Goal: Information Seeking & Learning: Learn about a topic

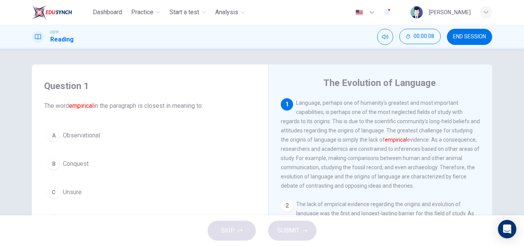
scroll to position [77, 0]
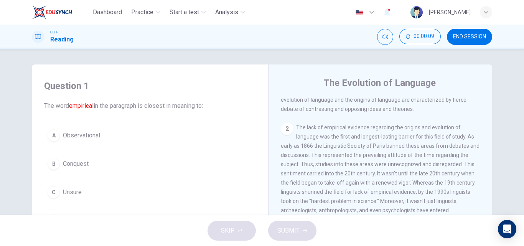
click at [207, 138] on div "Question 1 The word empirical in the paragraph is closest in meaning to: A Obse…" at bounding box center [150, 201] width 224 height 259
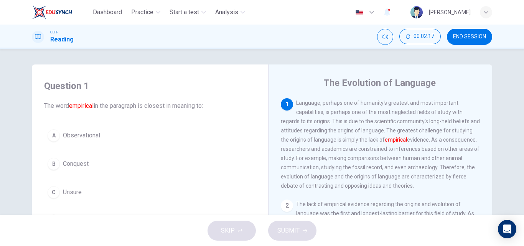
drag, startPoint x: 332, startPoint y: 144, endPoint x: 363, endPoint y: 144, distance: 30.7
click at [363, 144] on span "Language, perhaps one of humanity's greatest and most important capabilities, i…" at bounding box center [380, 144] width 199 height 89
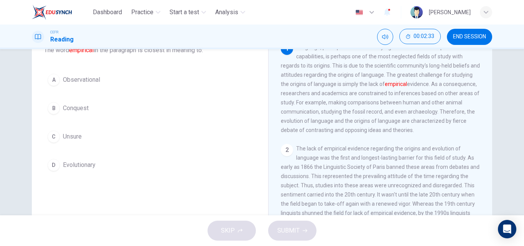
scroll to position [52, 0]
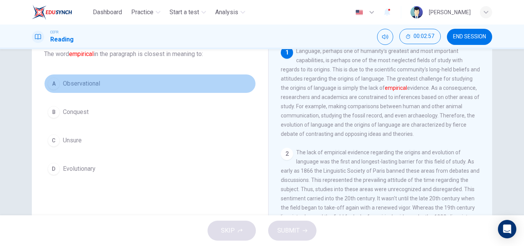
click at [89, 90] on button "A Observational" at bounding box center [150, 83] width 212 height 19
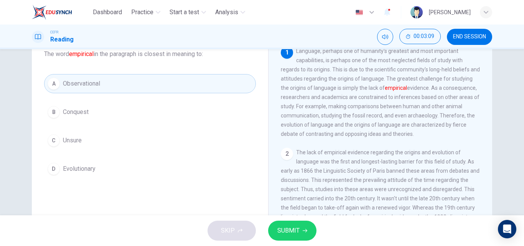
click at [447, 144] on div "1 Language, perhaps one of humanity's greatest and most important capabilities,…" at bounding box center [386, 162] width 210 height 233
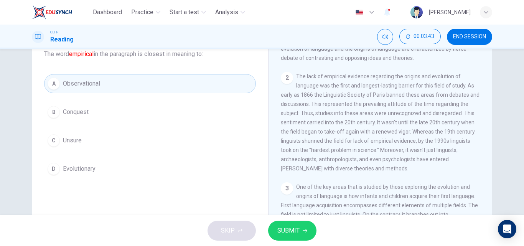
scroll to position [77, 0]
click at [356, 138] on span "The lack of empirical evidence regarding the origins and evolution of language …" at bounding box center [380, 122] width 199 height 98
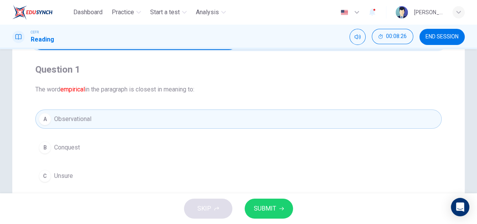
scroll to position [52, 0]
drag, startPoint x: 515, startPoint y: 0, endPoint x: 284, endPoint y: 58, distance: 238.1
click at [272, 58] on div "Question 1 The word empirical in the paragraph is closest in meaning to: A Obse…" at bounding box center [238, 138] width 418 height 163
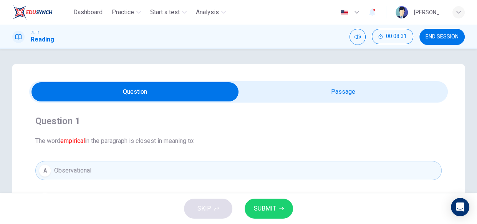
scroll to position [0, 0]
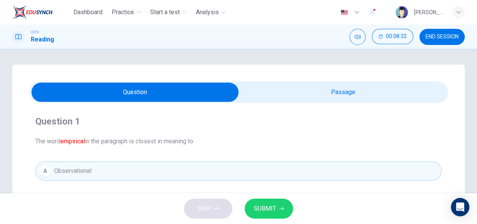
click at [333, 99] on input "checkbox" at bounding box center [134, 92] width 627 height 19
checkbox input "true"
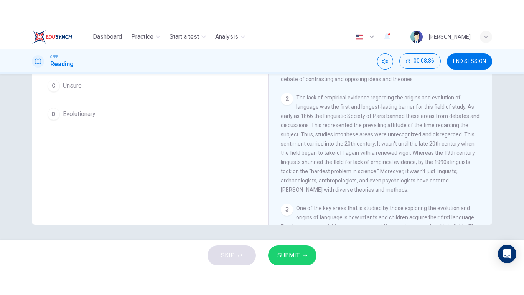
scroll to position [131, 0]
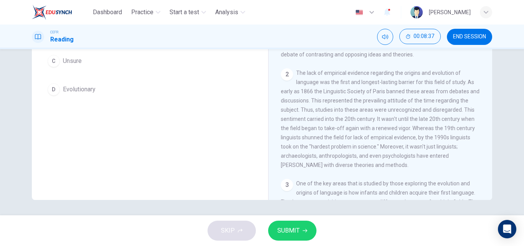
drag, startPoint x: 452, startPoint y: 3, endPoint x: 318, endPoint y: 119, distance: 176.9
click at [318, 119] on div "2 The lack of empirical evidence regarding the origins and evolution of languag…" at bounding box center [381, 118] width 200 height 101
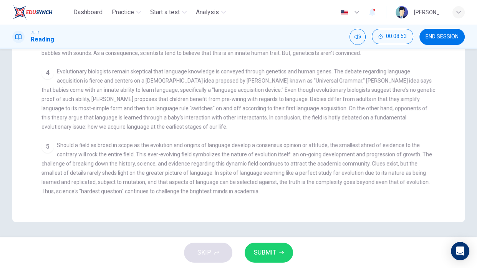
scroll to position [137, 0]
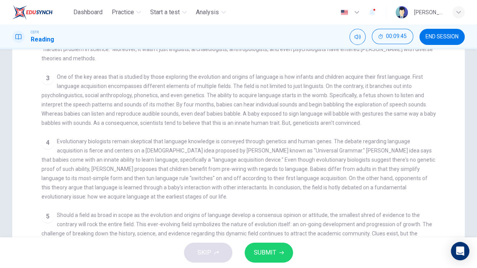
click at [81, 210] on div "5 Should a field as broad in scope as the evolution and origins of language dev…" at bounding box center [238, 237] width 394 height 55
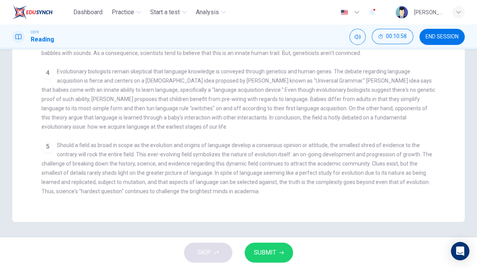
click at [290, 182] on span "Should a field as broad in scope as the evolution and origins of language devel…" at bounding box center [236, 168] width 390 height 52
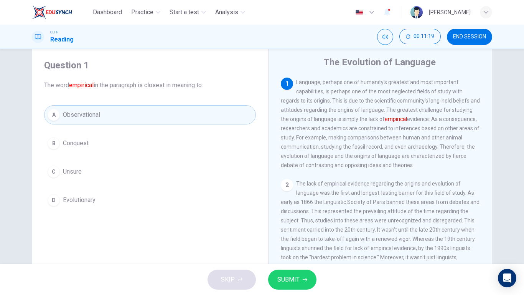
scroll to position [6, 0]
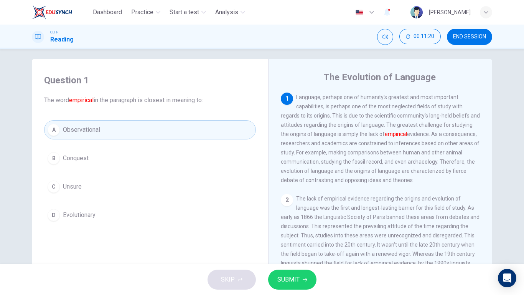
click at [298, 246] on span "SUBMIT" at bounding box center [288, 279] width 22 height 11
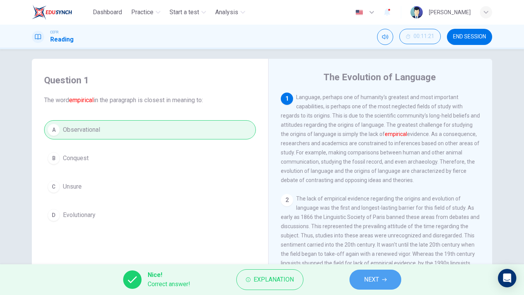
click at [360, 246] on button "NEXT" at bounding box center [376, 279] width 52 height 20
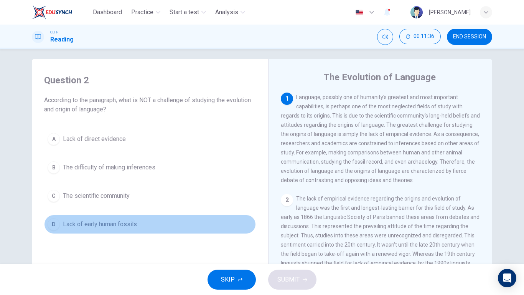
click at [114, 221] on span "Lack of early human fossils" at bounding box center [100, 223] width 74 height 9
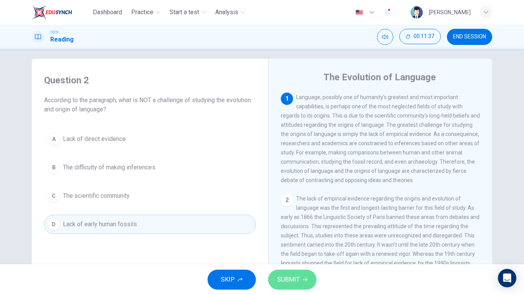
click at [304, 246] on icon "button" at bounding box center [305, 279] width 5 height 5
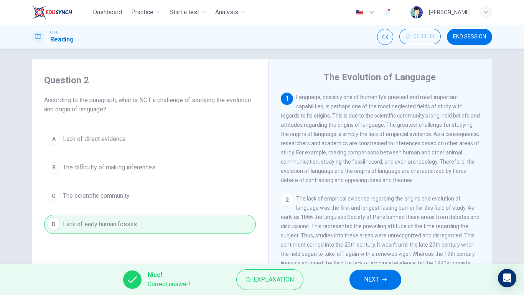
click at [359, 246] on button "NEXT" at bounding box center [376, 279] width 52 height 20
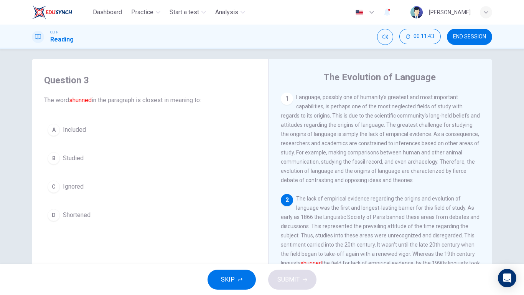
scroll to position [77, 0]
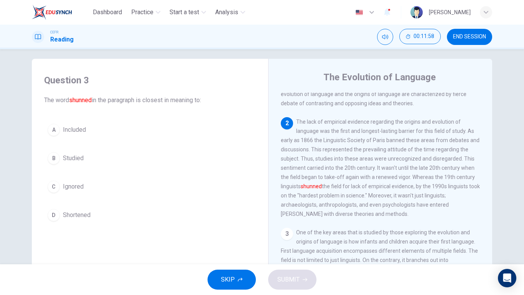
click at [63, 185] on span "Ignored" at bounding box center [73, 186] width 21 height 9
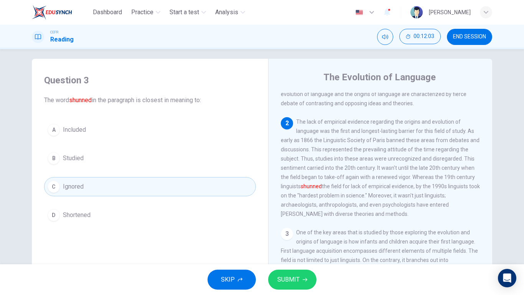
click at [309, 246] on button "SUBMIT" at bounding box center [292, 279] width 48 height 20
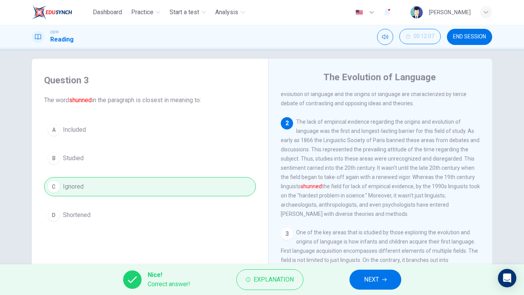
click at [385, 246] on button "NEXT" at bounding box center [376, 279] width 52 height 20
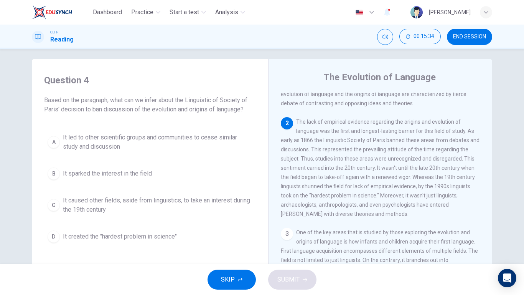
click at [130, 240] on span "It created the "hardest problem in science"" at bounding box center [120, 236] width 114 height 9
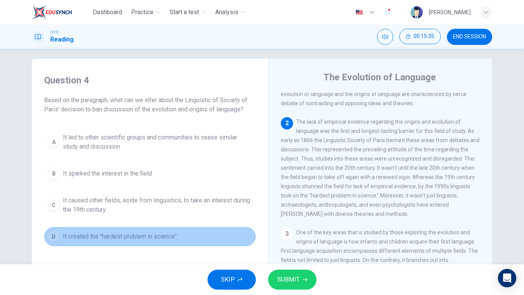
click at [102, 242] on button "D It created the "hardest problem in science"" at bounding box center [150, 236] width 212 height 19
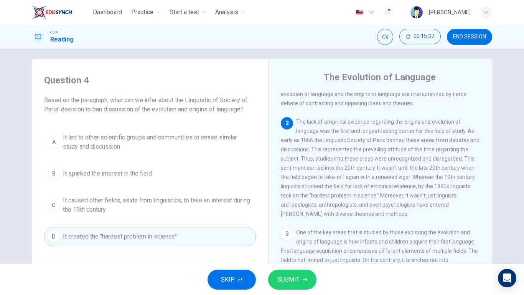
click at [308, 246] on button "SUBMIT" at bounding box center [292, 279] width 48 height 20
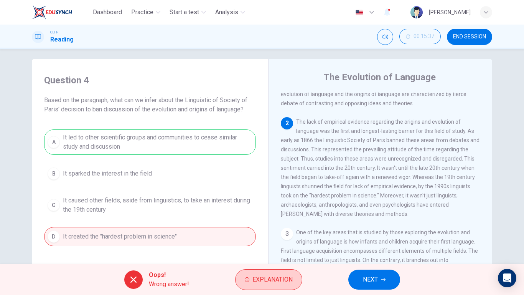
click at [289, 246] on span "Explanation" at bounding box center [273, 279] width 40 height 11
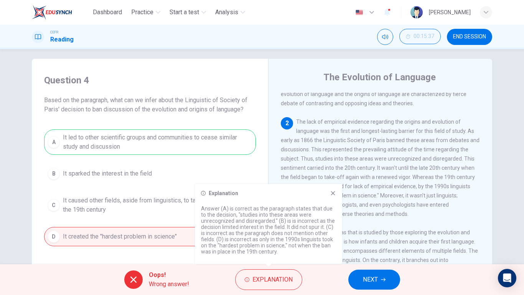
click at [333, 193] on icon at bounding box center [333, 193] width 4 height 4
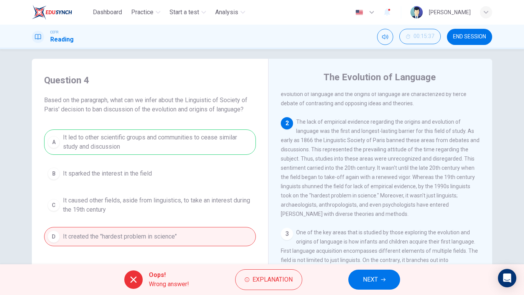
click at [365, 246] on button "NEXT" at bounding box center [374, 279] width 52 height 20
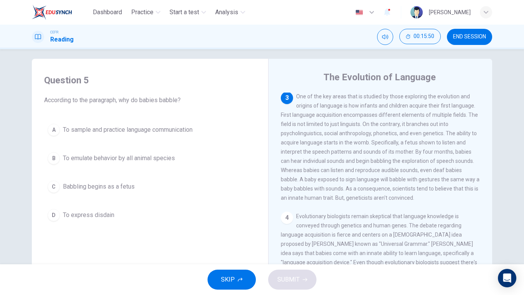
scroll to position [230, 0]
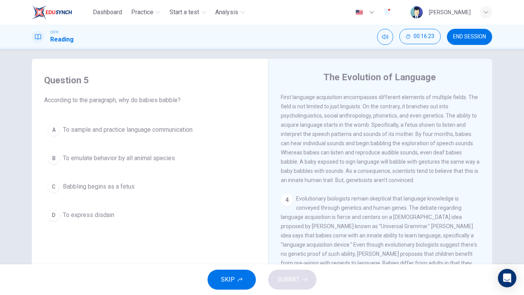
click at [117, 125] on button "A To sample and practice language communication" at bounding box center [150, 129] width 212 height 19
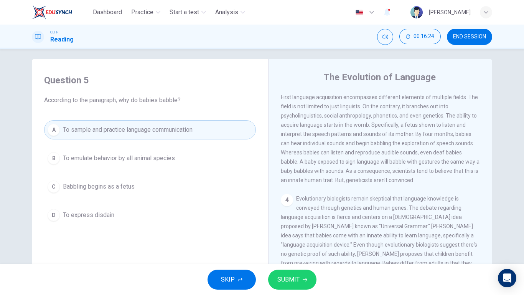
click at [117, 125] on span "To sample and practice language communication" at bounding box center [128, 129] width 130 height 9
click at [291, 246] on span "SUBMIT" at bounding box center [288, 279] width 22 height 11
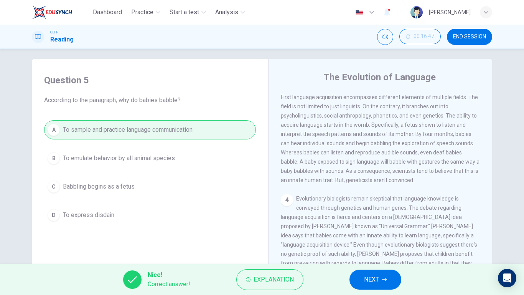
click at [376, 246] on span "NEXT" at bounding box center [371, 279] width 15 height 11
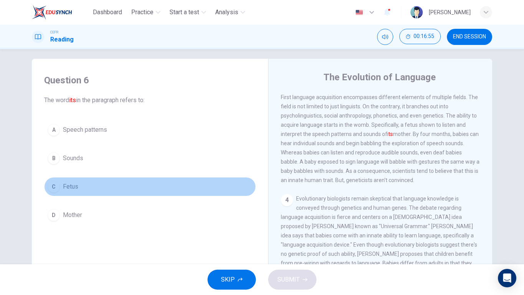
click at [80, 184] on button "C Fetus" at bounding box center [150, 186] width 212 height 19
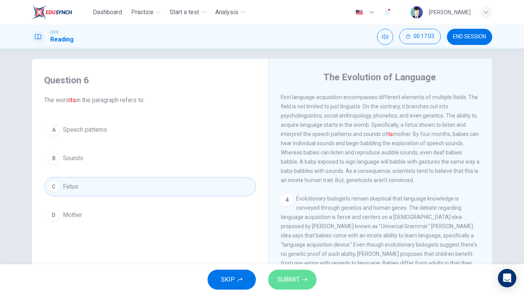
click at [303, 246] on button "SUBMIT" at bounding box center [292, 279] width 48 height 20
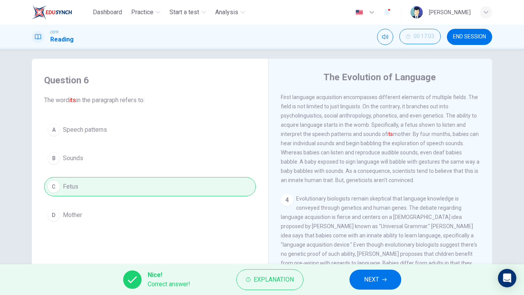
click at [397, 246] on button "NEXT" at bounding box center [376, 279] width 52 height 20
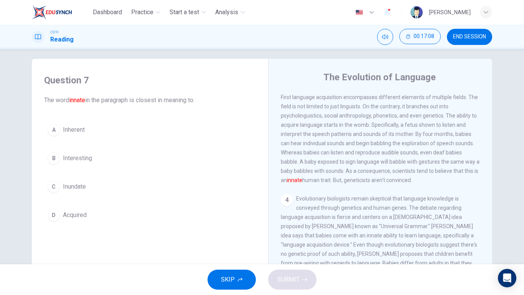
click at [93, 136] on button "A Inherent" at bounding box center [150, 129] width 212 height 19
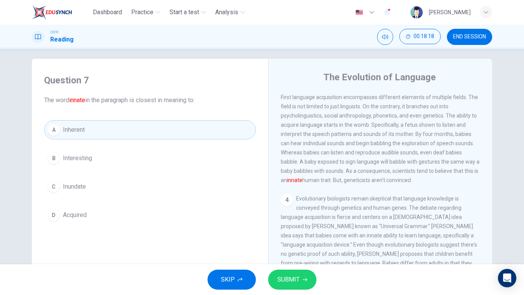
click at [104, 199] on div "A Inherent B Interesting C Inundate D Acquired" at bounding box center [150, 172] width 212 height 104
click at [103, 200] on div "A Inherent B Interesting C Inundate D Acquired" at bounding box center [150, 172] width 212 height 104
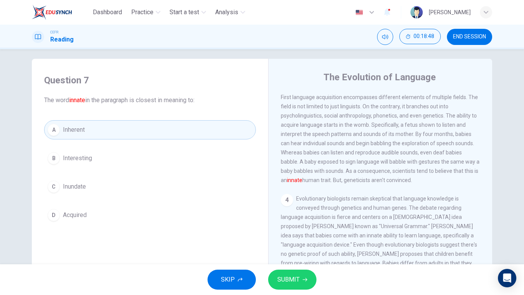
click at [103, 200] on div "A Inherent B Interesting C Inundate D Acquired" at bounding box center [150, 172] width 212 height 104
drag, startPoint x: 103, startPoint y: 200, endPoint x: 96, endPoint y: 275, distance: 75.1
click at [96, 246] on div "Dashboard Practice Start a test Analysis English en ​ [PERSON_NAME] CEFR Readin…" at bounding box center [262, 147] width 524 height 295
click at [98, 221] on button "D Acquired" at bounding box center [150, 214] width 212 height 19
click at [72, 213] on span "Acquired" at bounding box center [75, 214] width 24 height 9
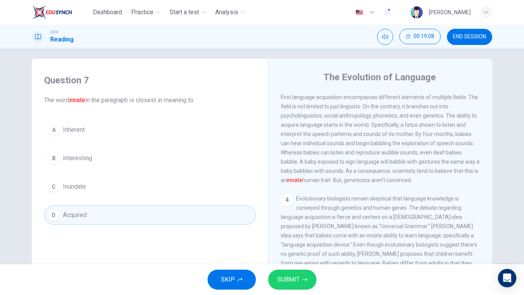
click at [72, 213] on span "Acquired" at bounding box center [75, 214] width 24 height 9
click at [93, 124] on button "A Inherent" at bounding box center [150, 129] width 212 height 19
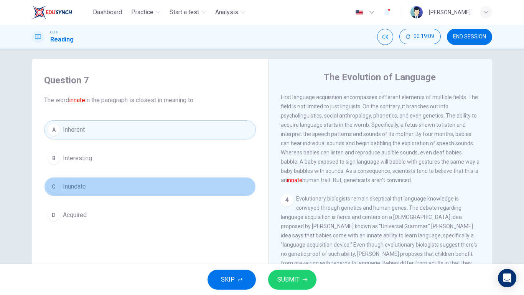
click at [96, 193] on button "C Inundate" at bounding box center [150, 186] width 212 height 19
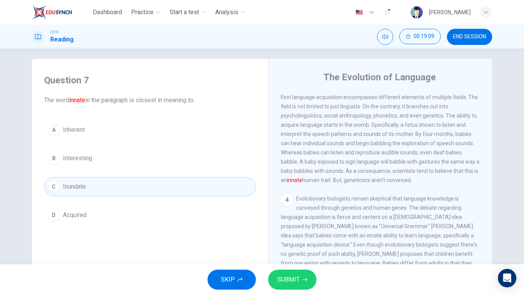
click at [96, 188] on button "C Inundate" at bounding box center [150, 186] width 212 height 19
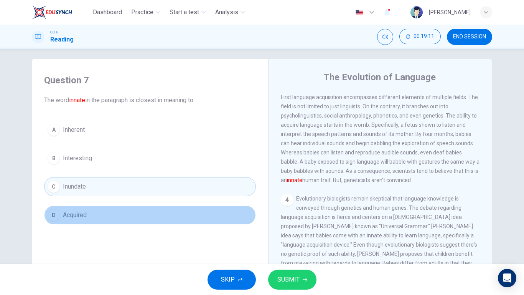
click at [83, 215] on span "Acquired" at bounding box center [75, 214] width 24 height 9
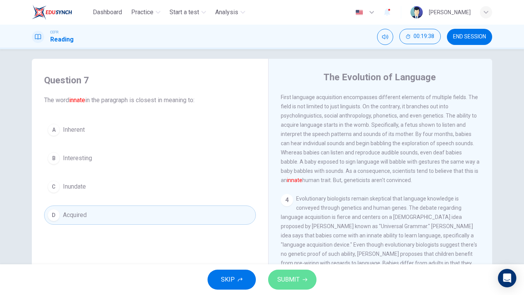
click at [284, 246] on button "SUBMIT" at bounding box center [292, 279] width 48 height 20
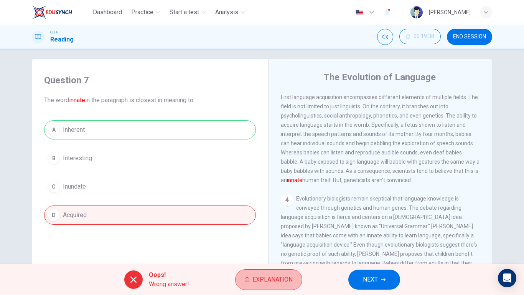
click at [284, 246] on button "Explanation" at bounding box center [268, 279] width 67 height 21
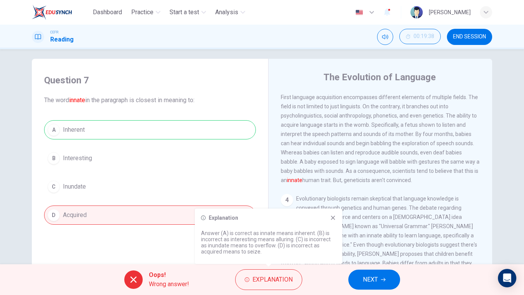
click at [334, 224] on div "Explanation Answer (A) is correct as innate means inherent. (B) is incorrect as…" at bounding box center [268, 235] width 147 height 55
click at [334, 222] on div "Explanation Answer (A) is correct as innate means inherent. (B) is incorrect as…" at bounding box center [268, 235] width 147 height 55
click at [334, 218] on icon at bounding box center [333, 218] width 4 height 4
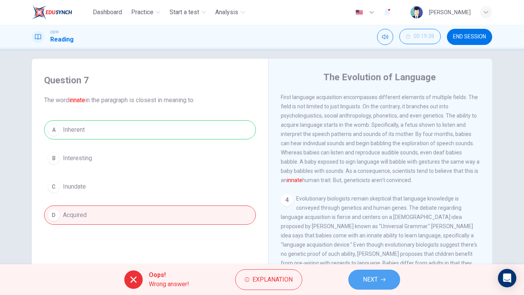
click at [368, 246] on span "NEXT" at bounding box center [370, 279] width 15 height 11
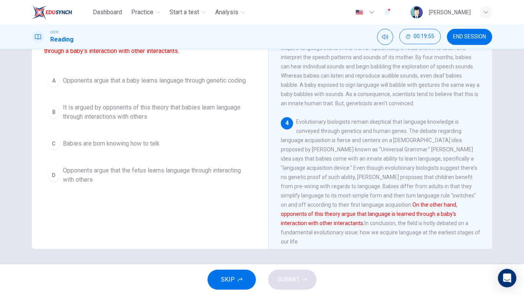
scroll to position [6, 0]
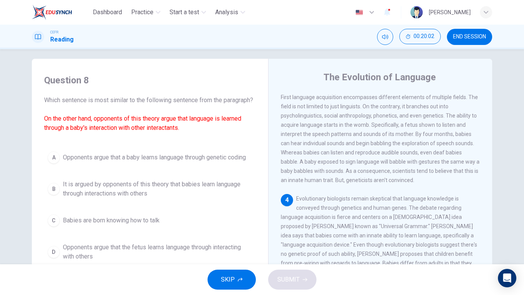
click at [104, 198] on span "It is argued by opponents of this theory that babies learn language through int…" at bounding box center [158, 189] width 190 height 18
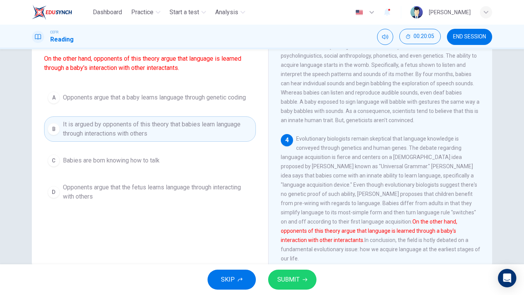
scroll to position [83, 0]
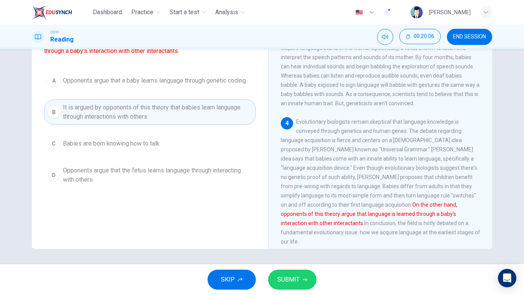
click at [297, 246] on span "SUBMIT" at bounding box center [288, 279] width 22 height 11
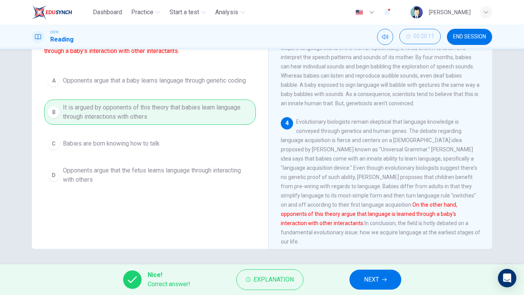
click at [376, 246] on span "NEXT" at bounding box center [371, 279] width 15 height 11
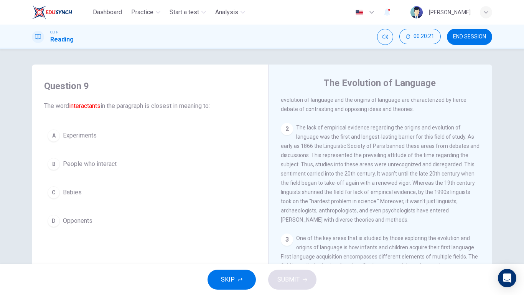
scroll to position [77, 0]
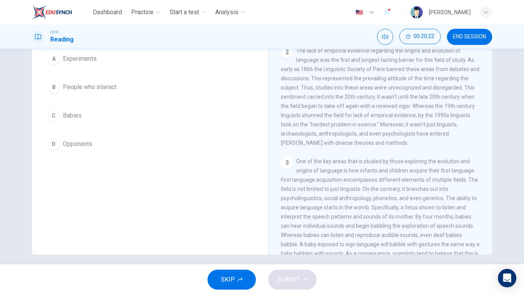
click at [109, 92] on button "B People who interact" at bounding box center [150, 87] width 212 height 19
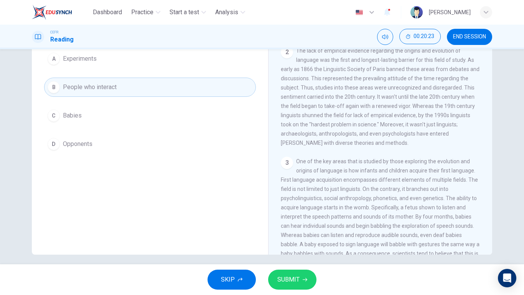
click at [309, 246] on button "SUBMIT" at bounding box center [292, 279] width 48 height 20
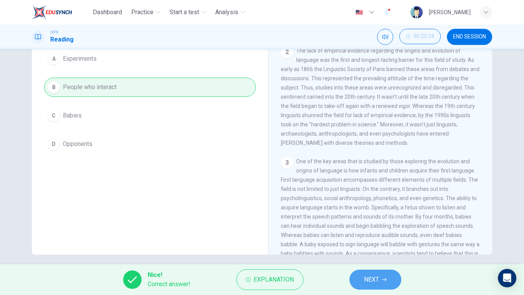
click at [395, 246] on button "NEXT" at bounding box center [376, 279] width 52 height 20
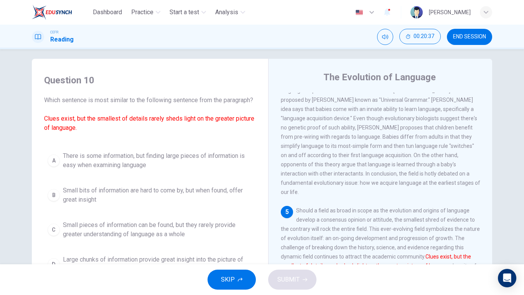
scroll to position [83, 0]
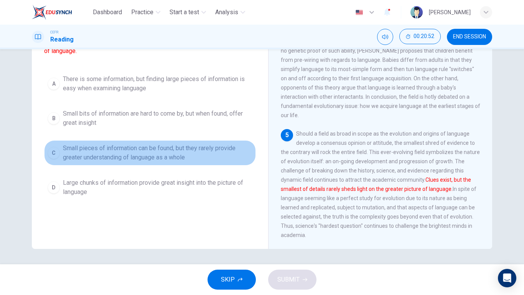
click at [152, 156] on span "Small pieces of information can be found, but they rarely provide greater under…" at bounding box center [158, 153] width 190 height 18
click at [152, 160] on span "Small pieces of information can be found, but they rarely provide greater under…" at bounding box center [158, 153] width 190 height 18
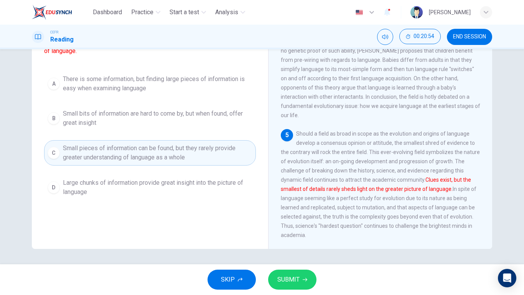
click at [85, 160] on span "Small pieces of information can be found, but they rarely provide greater under…" at bounding box center [158, 153] width 190 height 18
click at [55, 159] on div "C" at bounding box center [54, 153] width 12 height 12
click at [296, 246] on span "SUBMIT" at bounding box center [288, 279] width 22 height 11
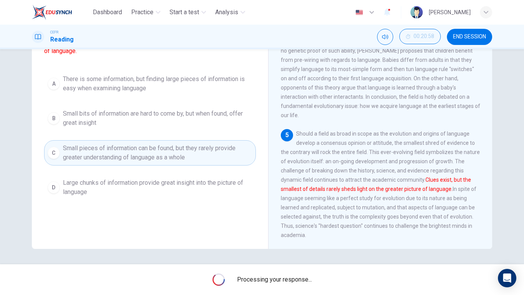
click at [296, 246] on div "Processing your response..." at bounding box center [262, 279] width 524 height 31
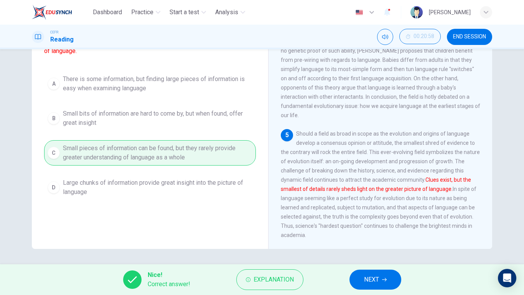
click at [403, 246] on div "Nice! Correct answer! Explanation NEXT" at bounding box center [262, 279] width 524 height 31
click at [388, 246] on button "NEXT" at bounding box center [376, 279] width 52 height 20
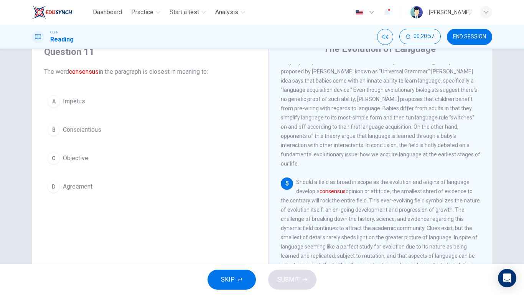
scroll to position [6, 0]
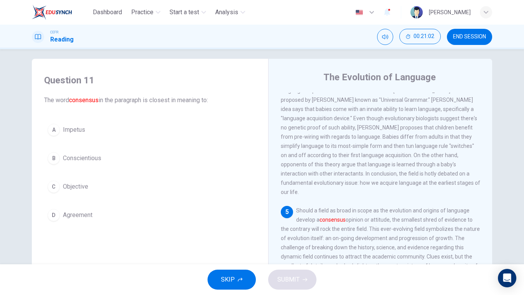
click at [76, 216] on span "Agreement" at bounding box center [78, 214] width 30 height 9
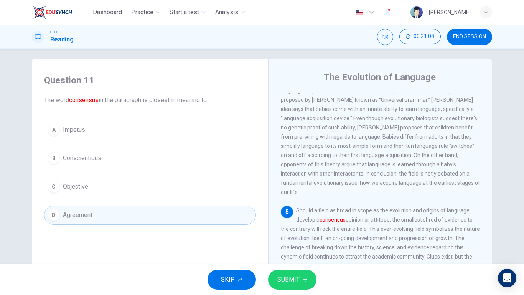
click at [80, 217] on span "Agreement" at bounding box center [78, 214] width 30 height 9
click at [92, 223] on button "D Agreement" at bounding box center [150, 214] width 212 height 19
click at [291, 246] on span "SUBMIT" at bounding box center [288, 279] width 22 height 11
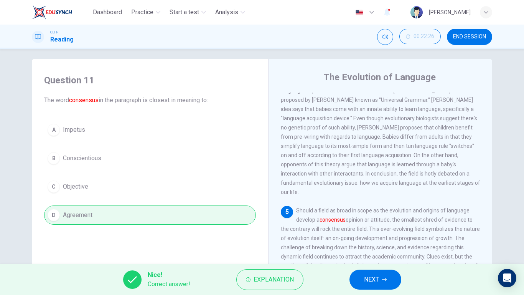
click at [383, 246] on icon "button" at bounding box center [384, 279] width 5 height 5
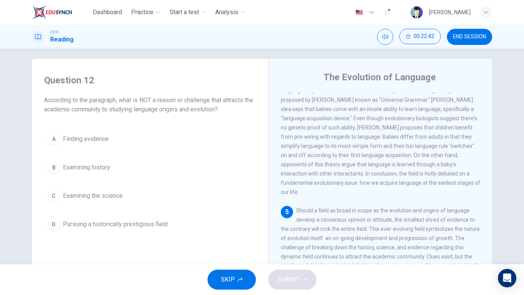
scroll to position [83, 0]
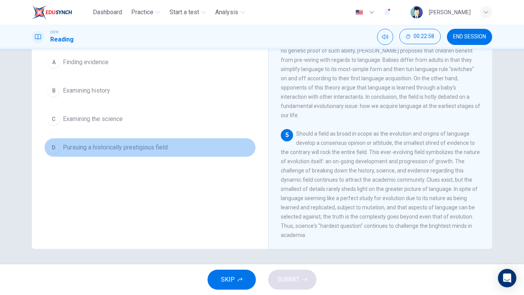
click at [91, 152] on span "Pursuing a historically prestigious field" at bounding box center [115, 147] width 105 height 9
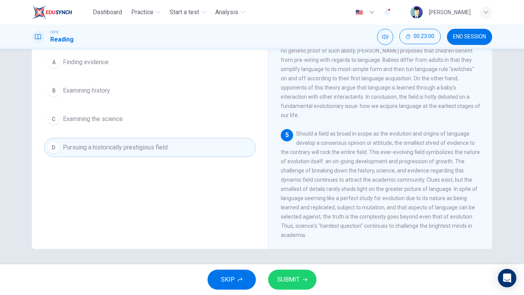
click at [302, 246] on div "SKIP SUBMIT" at bounding box center [262, 279] width 524 height 31
click at [294, 246] on span "SUBMIT" at bounding box center [288, 279] width 22 height 11
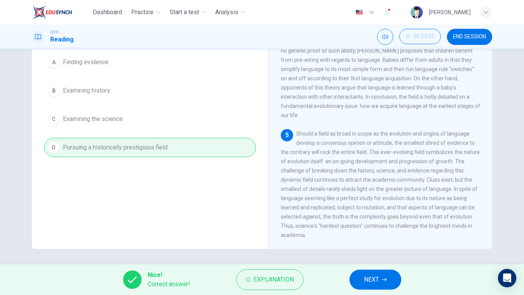
scroll to position [0, 0]
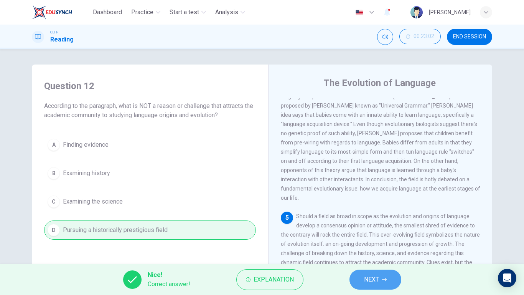
click at [370, 246] on span "NEXT" at bounding box center [371, 279] width 15 height 11
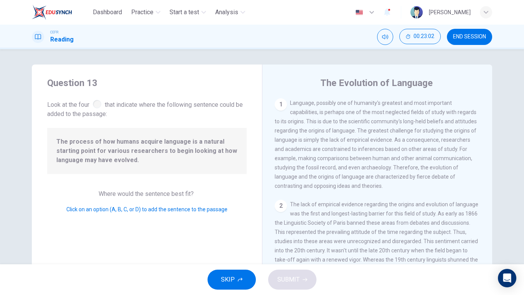
scroll to position [131, 0]
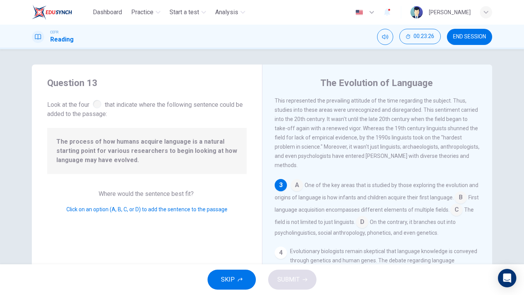
click at [294, 192] on input at bounding box center [297, 186] width 12 height 12
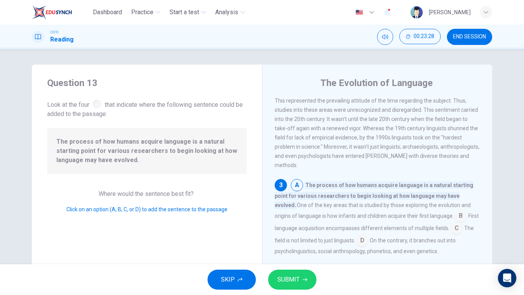
scroll to position [208, 0]
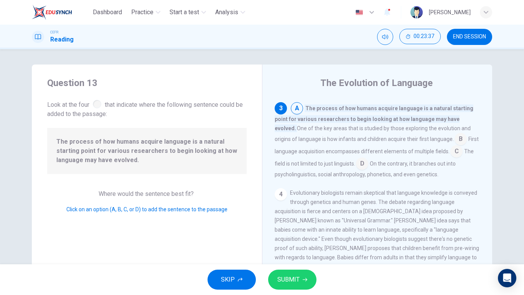
click at [451, 158] on input at bounding box center [457, 152] width 12 height 12
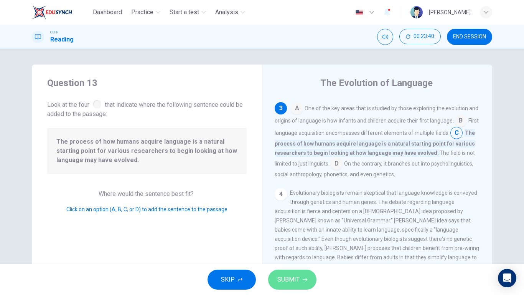
click at [297, 246] on span "SUBMIT" at bounding box center [288, 279] width 22 height 11
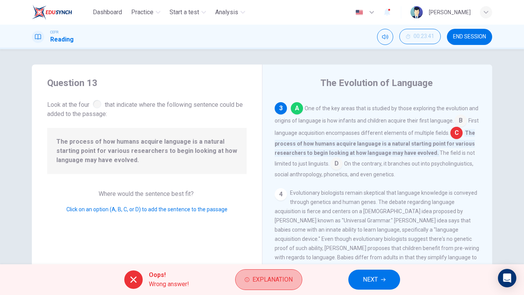
click at [297, 246] on button "Explanation" at bounding box center [268, 279] width 67 height 21
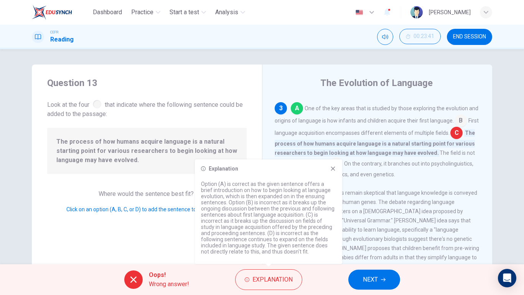
click at [375, 246] on span "NEXT" at bounding box center [370, 279] width 15 height 11
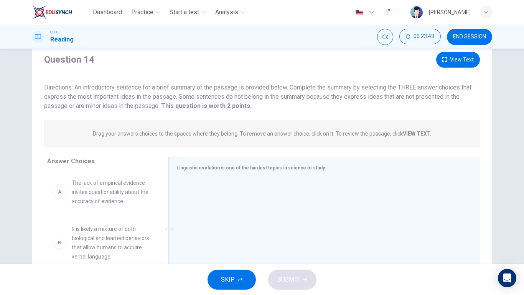
scroll to position [0, 0]
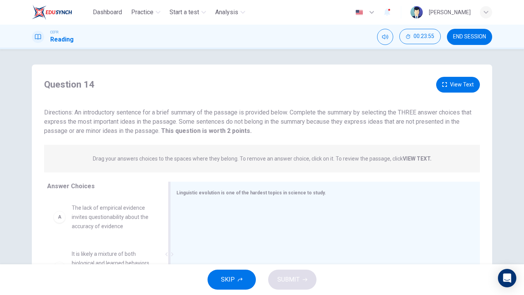
drag, startPoint x: 206, startPoint y: 193, endPoint x: 252, endPoint y: 196, distance: 45.8
click at [252, 196] on div "Linguistic evolution is one of the hardest topics in science to study." at bounding box center [321, 193] width 288 height 10
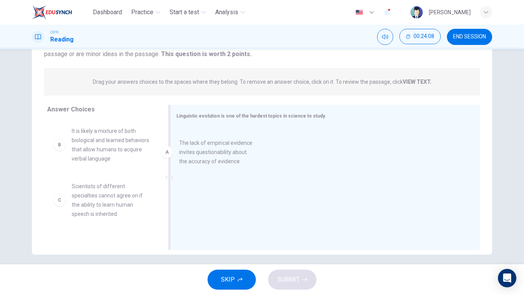
drag, startPoint x: 139, startPoint y: 150, endPoint x: 258, endPoint y: 164, distance: 120.1
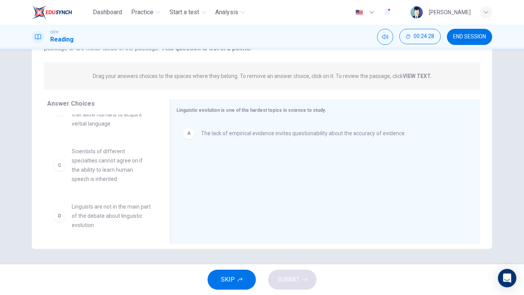
scroll to position [0, 0]
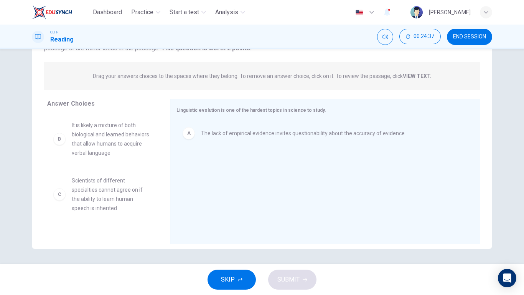
drag, startPoint x: 114, startPoint y: 159, endPoint x: 129, endPoint y: 155, distance: 15.3
click at [238, 194] on div "Answer Choices B It is likely a mixture of both biological and learned behavior…" at bounding box center [262, 173] width 460 height 149
click at [278, 196] on div "Answer Choices B It is likely a mixture of both biological and learned behavior…" at bounding box center [262, 173] width 460 height 149
click at [129, 155] on div "B It is likely a mixture of both biological and learned behaviors that allow hu…" at bounding box center [102, 173] width 111 height 118
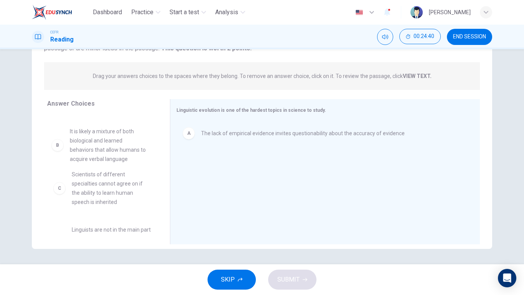
drag, startPoint x: 113, startPoint y: 145, endPoint x: 142, endPoint y: 140, distance: 28.9
click at [142, 140] on div "C Scientists of different specialties cannot agree on if the ability to learn h…" at bounding box center [102, 173] width 111 height 118
drag, startPoint x: 83, startPoint y: 149, endPoint x: 143, endPoint y: 153, distance: 60.4
click at [216, 197] on div "Answer Choices C Scientists of different specialties cannot agree on if the abi…" at bounding box center [262, 173] width 460 height 149
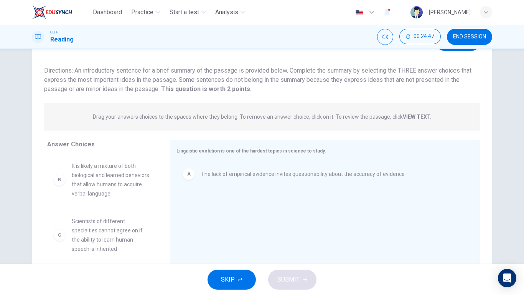
scroll to position [83, 0]
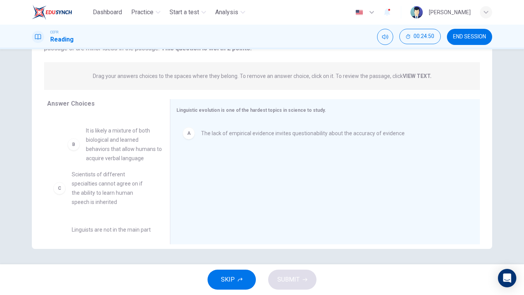
drag, startPoint x: 110, startPoint y: 138, endPoint x: 154, endPoint y: 185, distance: 64.1
click at [113, 222] on div "C Scientists of different specialties cannot agree on if the ability to learn h…" at bounding box center [102, 173] width 111 height 118
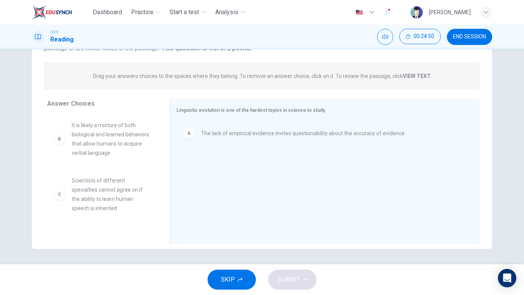
scroll to position [77, 0]
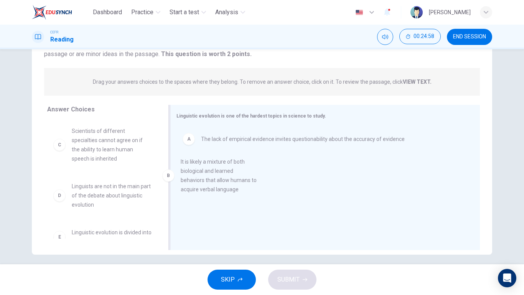
drag, startPoint x: 87, startPoint y: 149, endPoint x: 200, endPoint y: 180, distance: 117.3
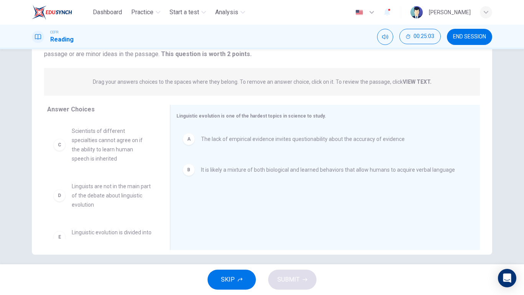
scroll to position [51, 0]
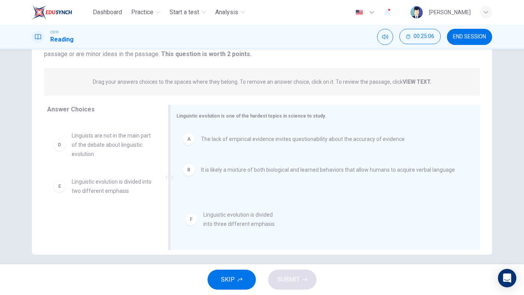
drag, startPoint x: 112, startPoint y: 219, endPoint x: 251, endPoint y: 215, distance: 139.0
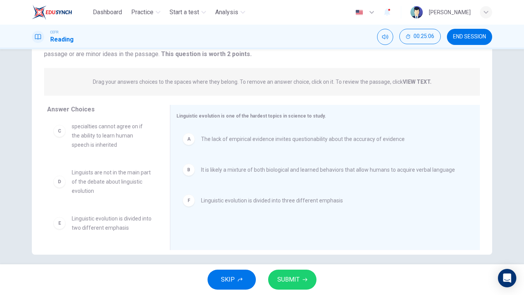
scroll to position [14, 0]
click at [411, 84] on strong "VIEW TEXT." at bounding box center [417, 82] width 29 height 6
click at [412, 81] on strong "VIEW TEXT." at bounding box center [417, 82] width 29 height 6
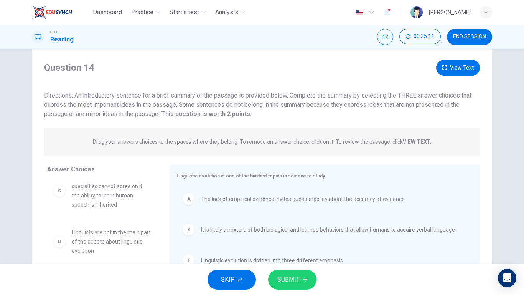
scroll to position [0, 0]
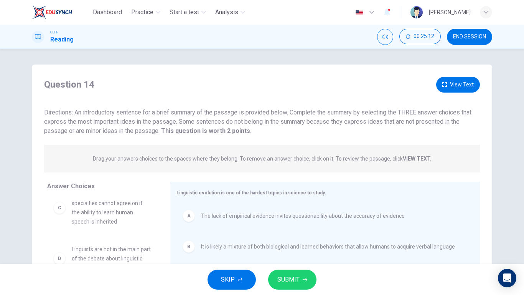
click at [414, 160] on strong "VIEW TEXT." at bounding box center [417, 158] width 29 height 6
drag, startPoint x: 411, startPoint y: 157, endPoint x: 402, endPoint y: 157, distance: 9.6
click at [411, 157] on strong "VIEW TEXT." at bounding box center [417, 158] width 29 height 6
click at [399, 157] on p "Drag your answers choices to the spaces where they belong. To remove an answer …" at bounding box center [262, 158] width 339 height 6
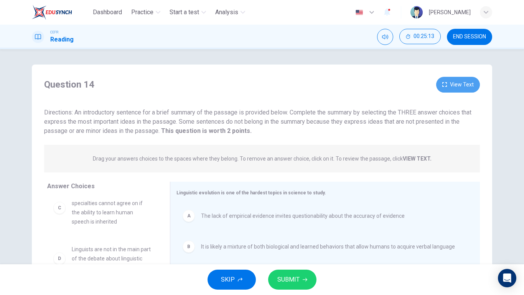
click at [456, 81] on button "View Text" at bounding box center [458, 85] width 44 height 16
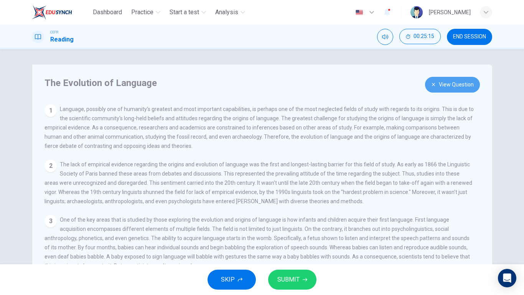
click at [471, 86] on button "View Question" at bounding box center [452, 85] width 55 height 16
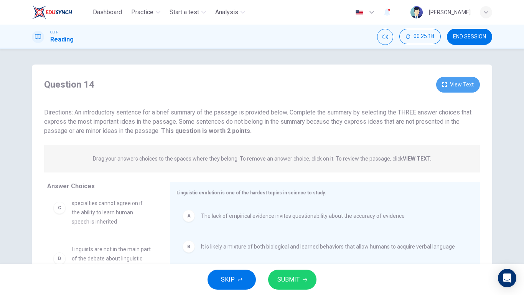
click at [456, 82] on button "View Text" at bounding box center [458, 85] width 44 height 16
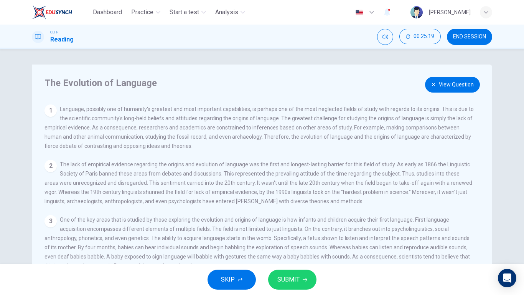
drag, startPoint x: 454, startPoint y: 84, endPoint x: 436, endPoint y: 142, distance: 60.6
click at [450, 134] on div "View Question 1 Language, possibly one of humanity's greatest and most importan…" at bounding box center [265, 214] width 440 height 221
click at [433, 91] on button "View Question" at bounding box center [452, 85] width 55 height 16
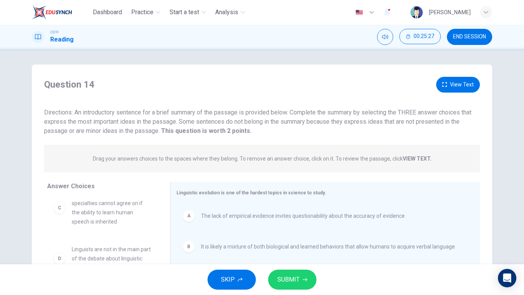
click at [433, 91] on div "Question 14 View Text" at bounding box center [262, 85] width 436 height 16
click at [461, 85] on button "View Text" at bounding box center [458, 85] width 44 height 16
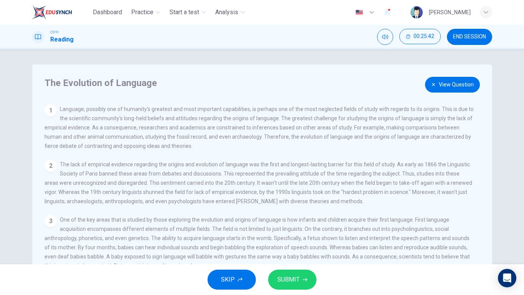
scroll to position [77, 0]
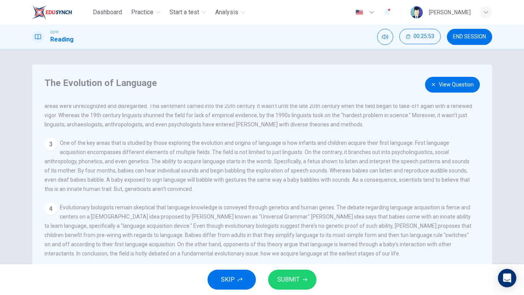
click at [456, 84] on button "View Question" at bounding box center [452, 85] width 55 height 16
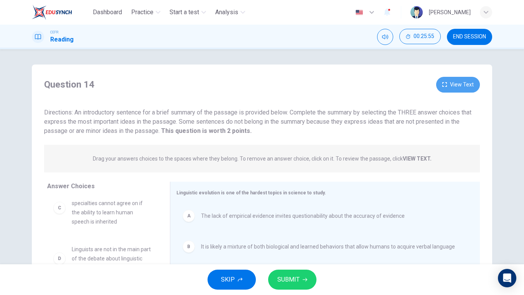
click at [456, 84] on button "View Text" at bounding box center [458, 85] width 44 height 16
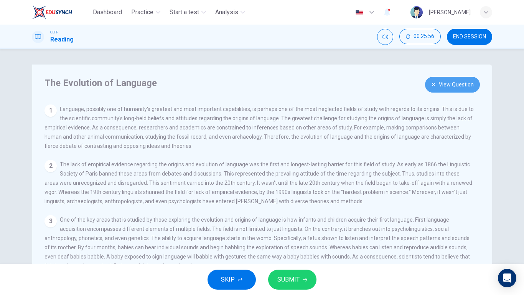
click at [452, 88] on button "View Question" at bounding box center [452, 85] width 55 height 16
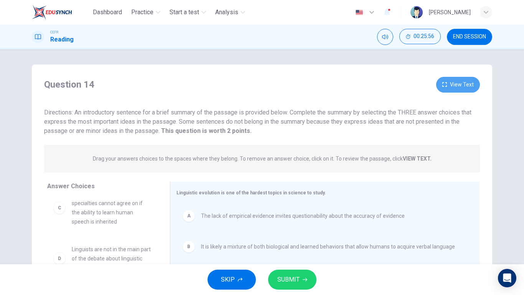
click at [451, 89] on button "View Text" at bounding box center [458, 85] width 44 height 16
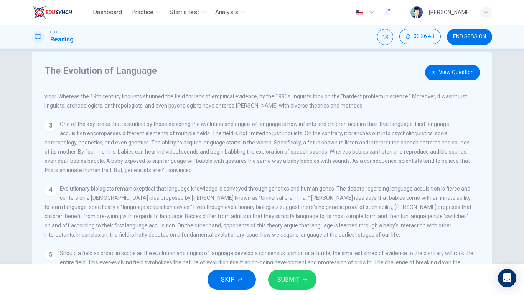
scroll to position [0, 0]
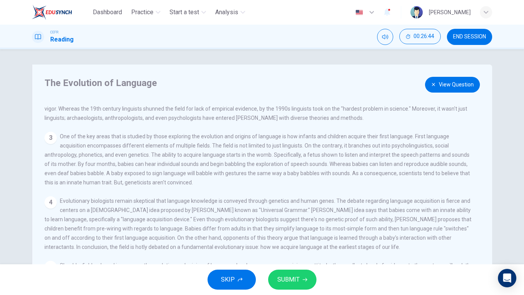
click at [460, 82] on button "View Question" at bounding box center [452, 85] width 55 height 16
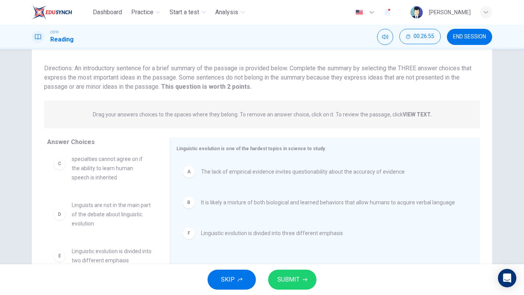
scroll to position [83, 0]
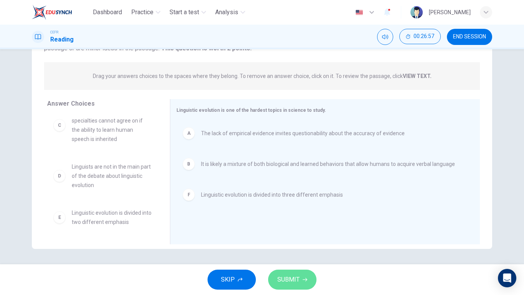
click at [292, 246] on span "SUBMIT" at bounding box center [288, 279] width 22 height 11
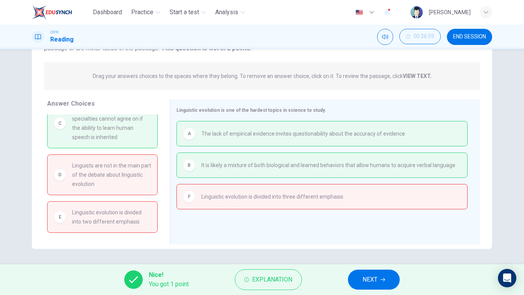
scroll to position [0, 0]
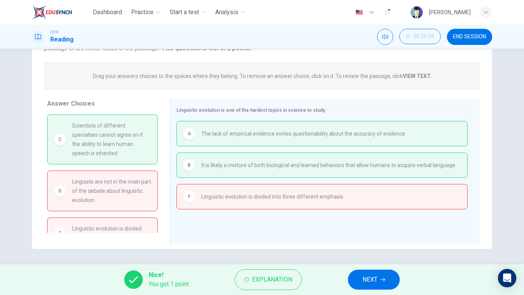
click at [383, 246] on button "NEXT" at bounding box center [374, 279] width 52 height 20
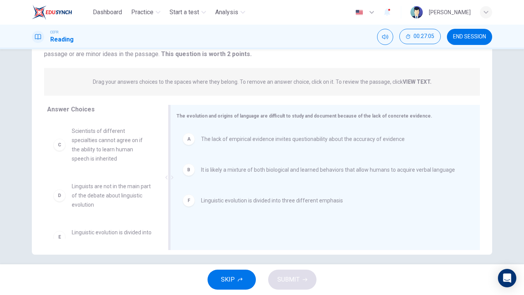
scroll to position [83, 0]
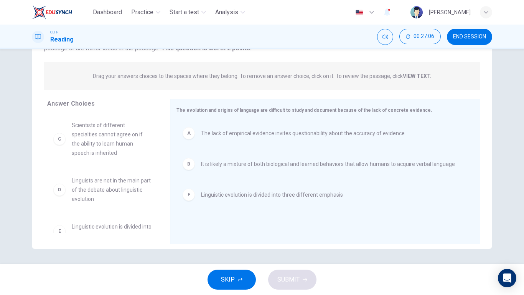
click at [295, 246] on div "SKIP SUBMIT" at bounding box center [262, 279] width 524 height 31
click at [238, 246] on icon "button" at bounding box center [240, 279] width 5 height 4
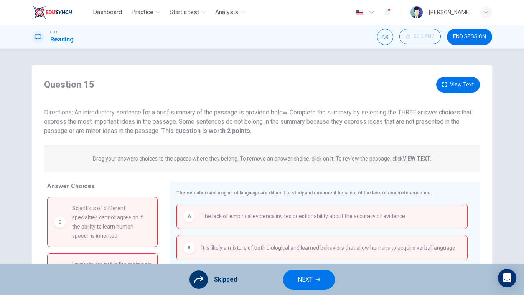
scroll to position [77, 0]
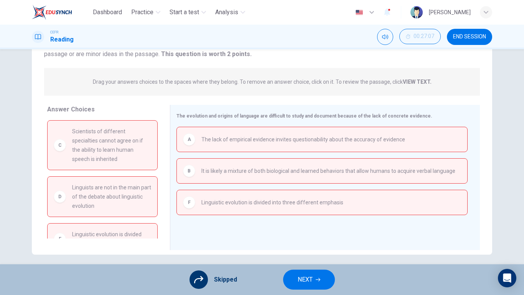
click at [309, 246] on button "NEXT" at bounding box center [309, 279] width 52 height 20
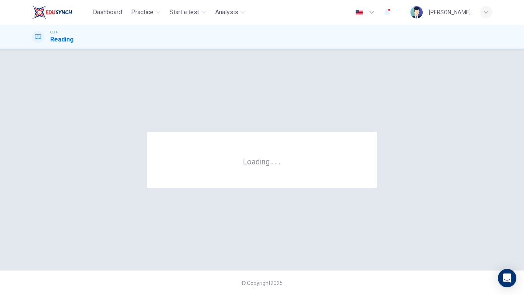
scroll to position [0, 0]
